Goal: Task Accomplishment & Management: Use online tool/utility

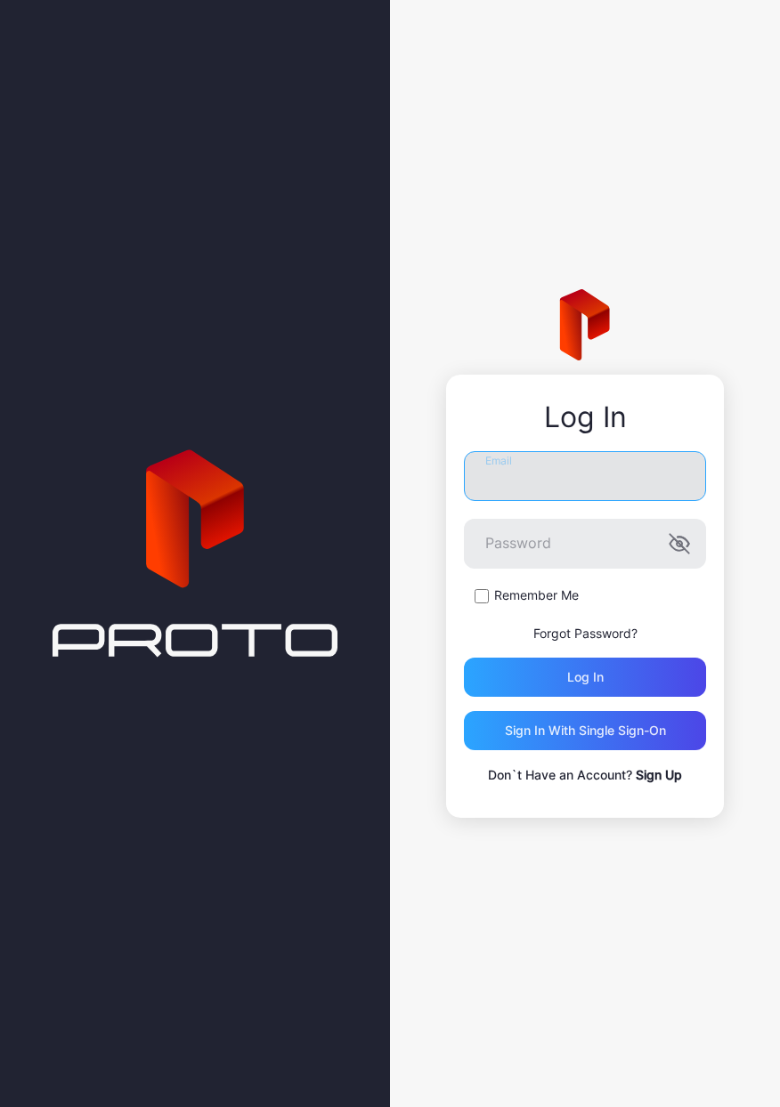
click at [575, 481] on input "Email" at bounding box center [585, 476] width 242 height 50
type input "*"
type input "**********"
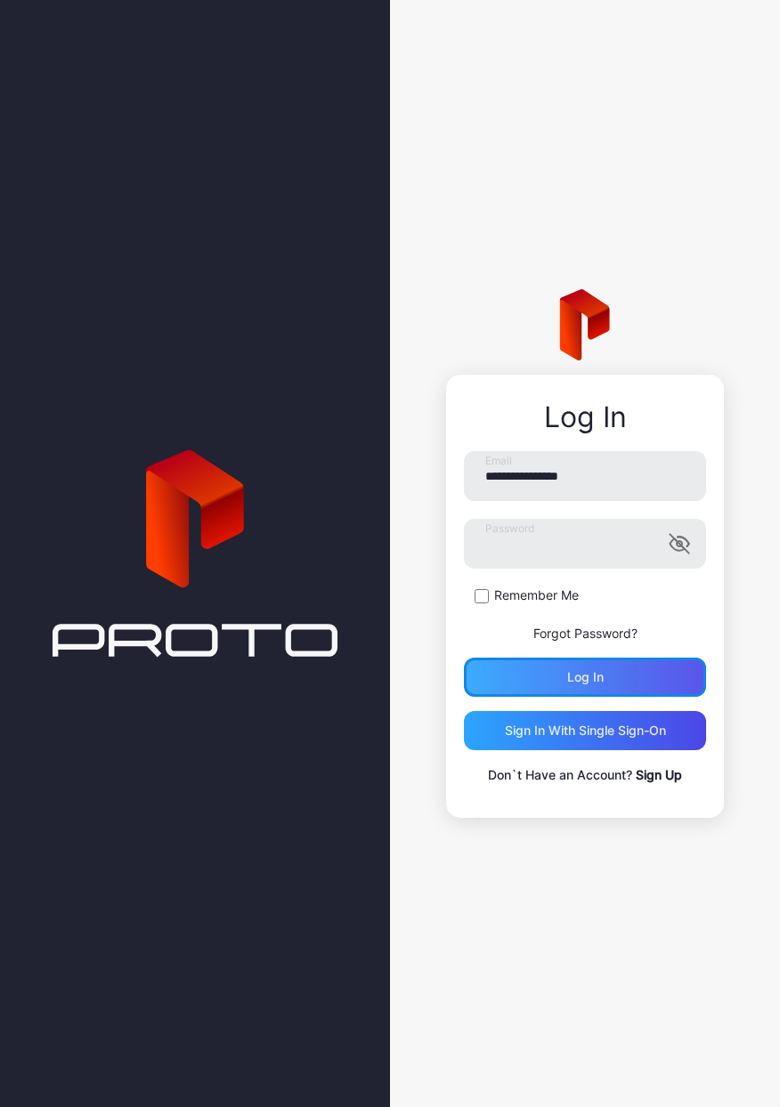
click at [630, 678] on div "Log in" at bounding box center [585, 677] width 242 height 39
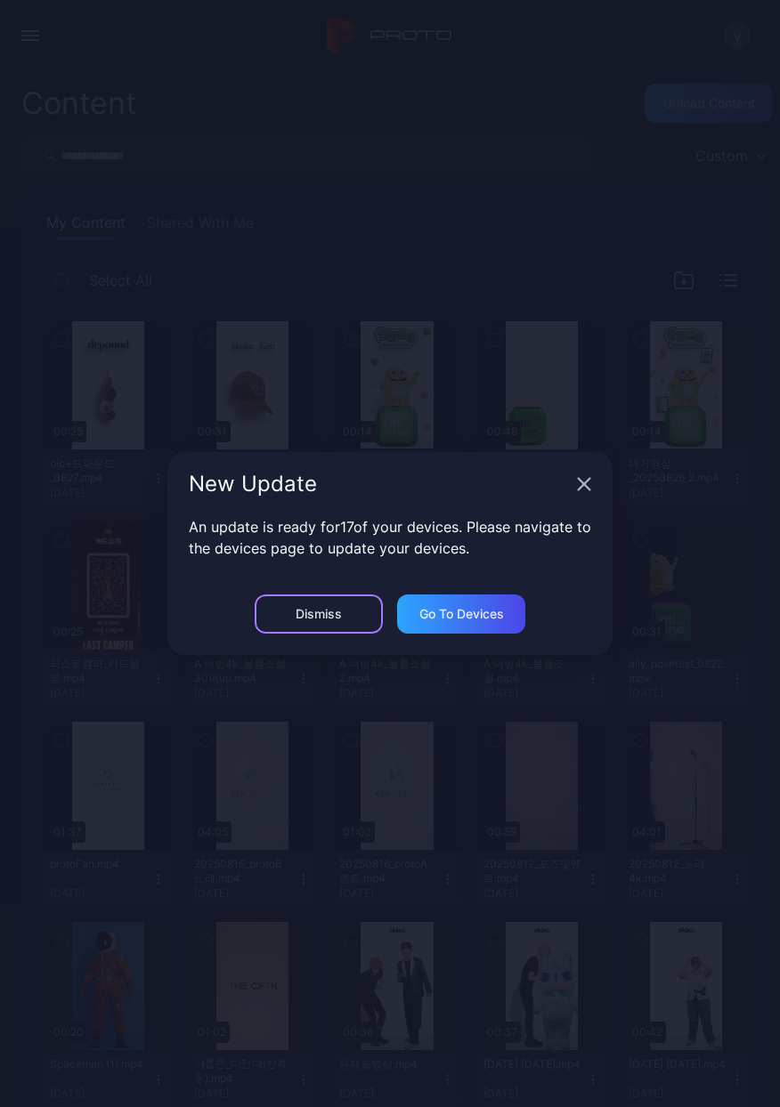
click at [309, 599] on div "Dismiss" at bounding box center [319, 614] width 128 height 39
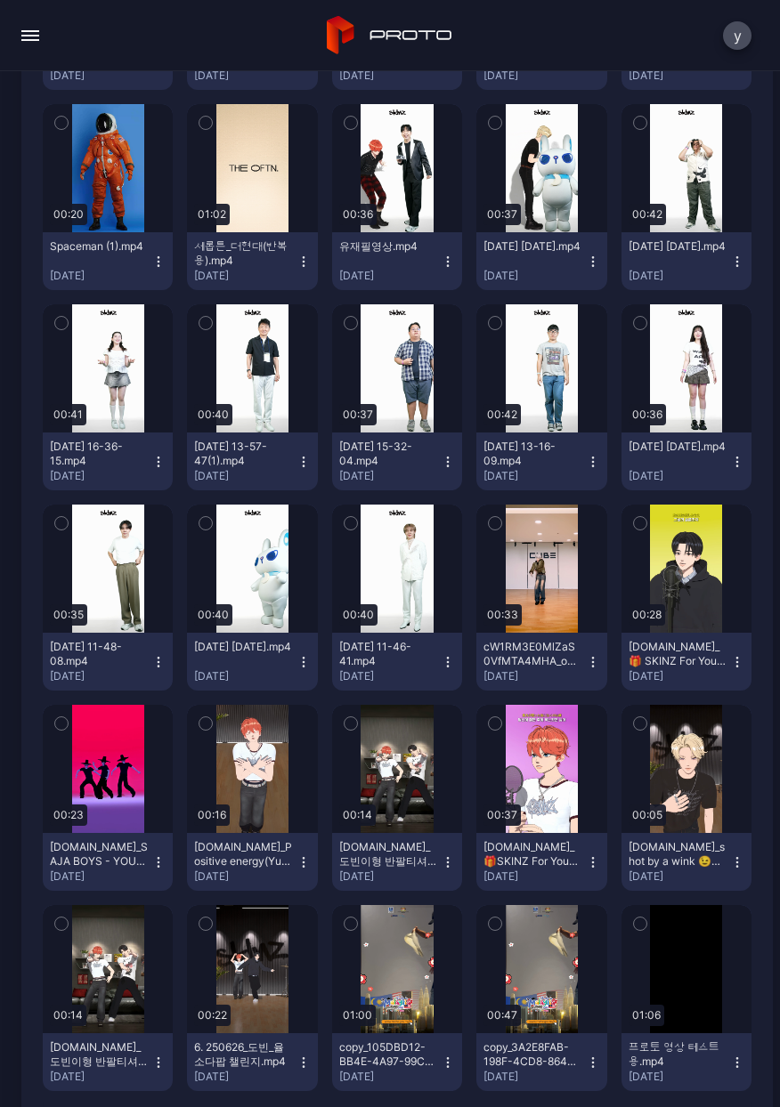
scroll to position [818, 0]
click at [136, 181] on div "Preview" at bounding box center [107, 168] width 57 height 28
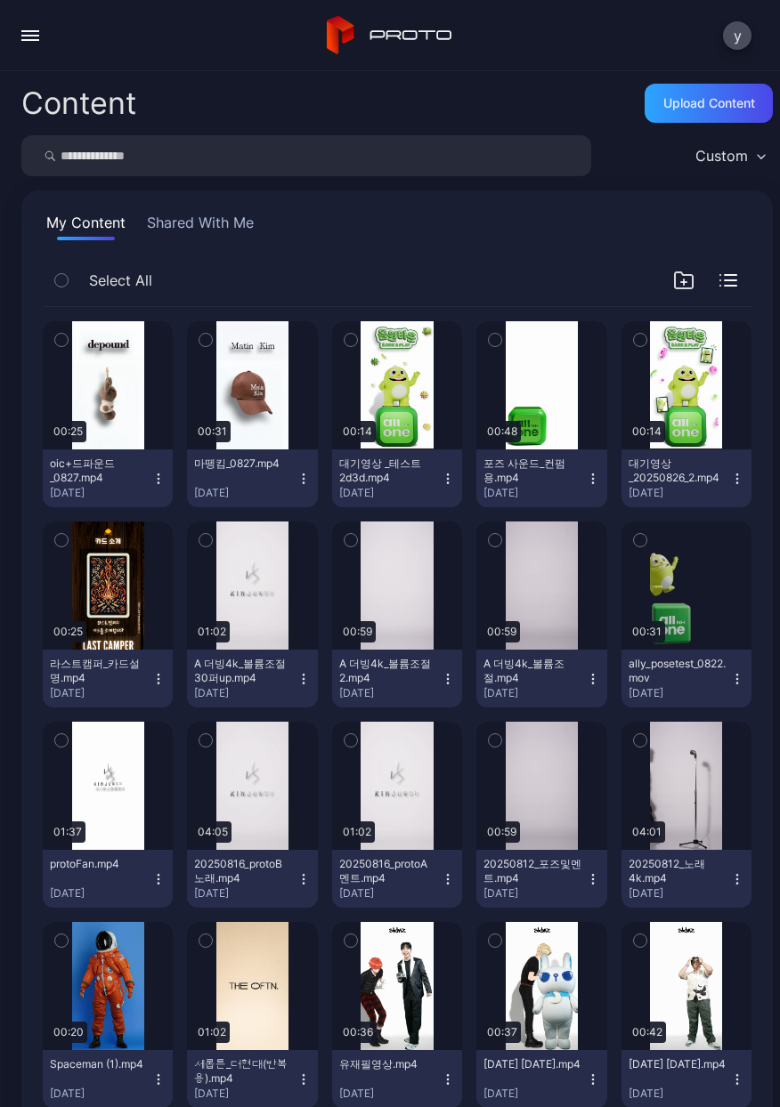
click at [218, 221] on button "Shared With Me" at bounding box center [200, 226] width 114 height 28
